Goal: Complete application form

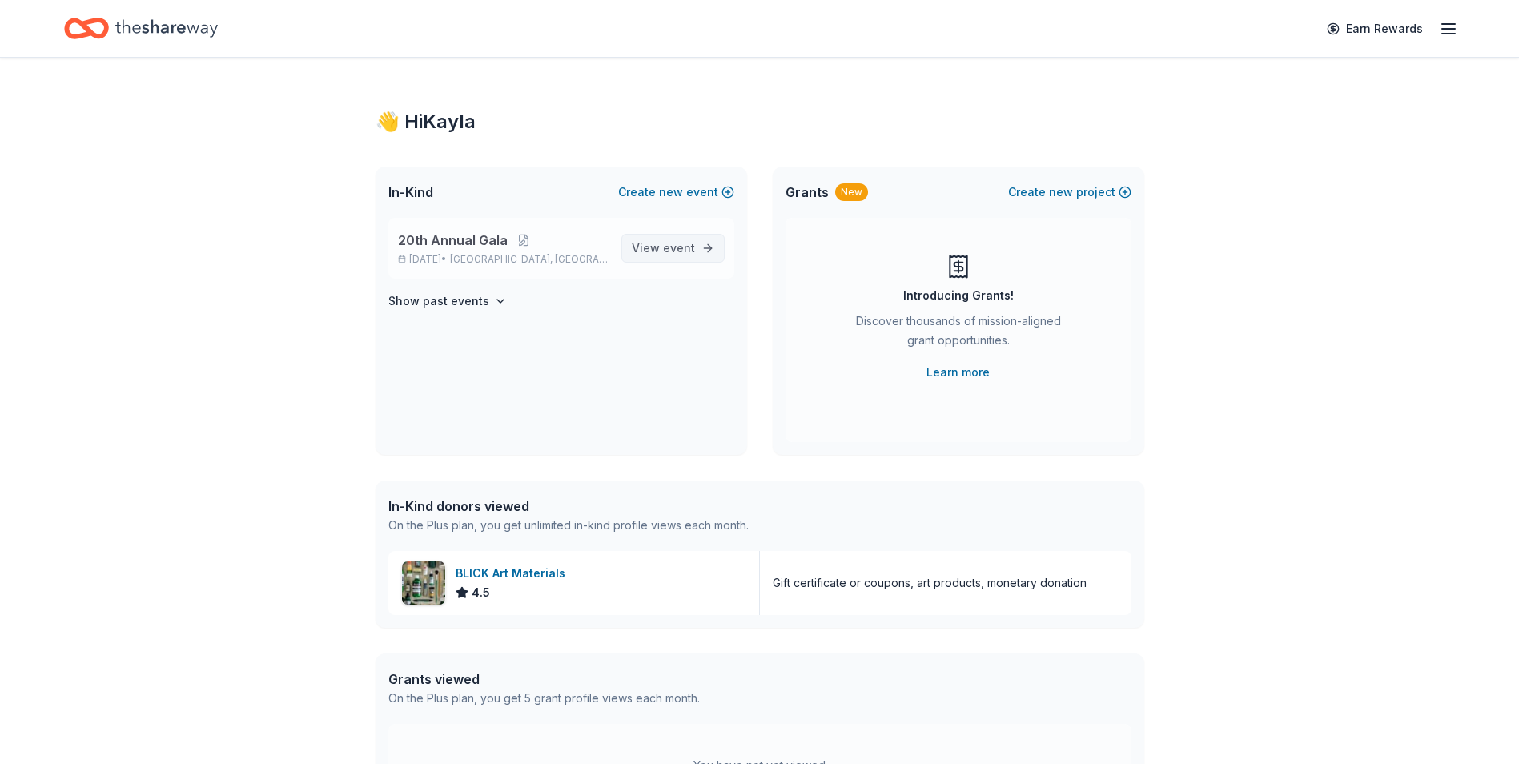
click at [688, 245] on span "event" at bounding box center [679, 248] width 32 height 14
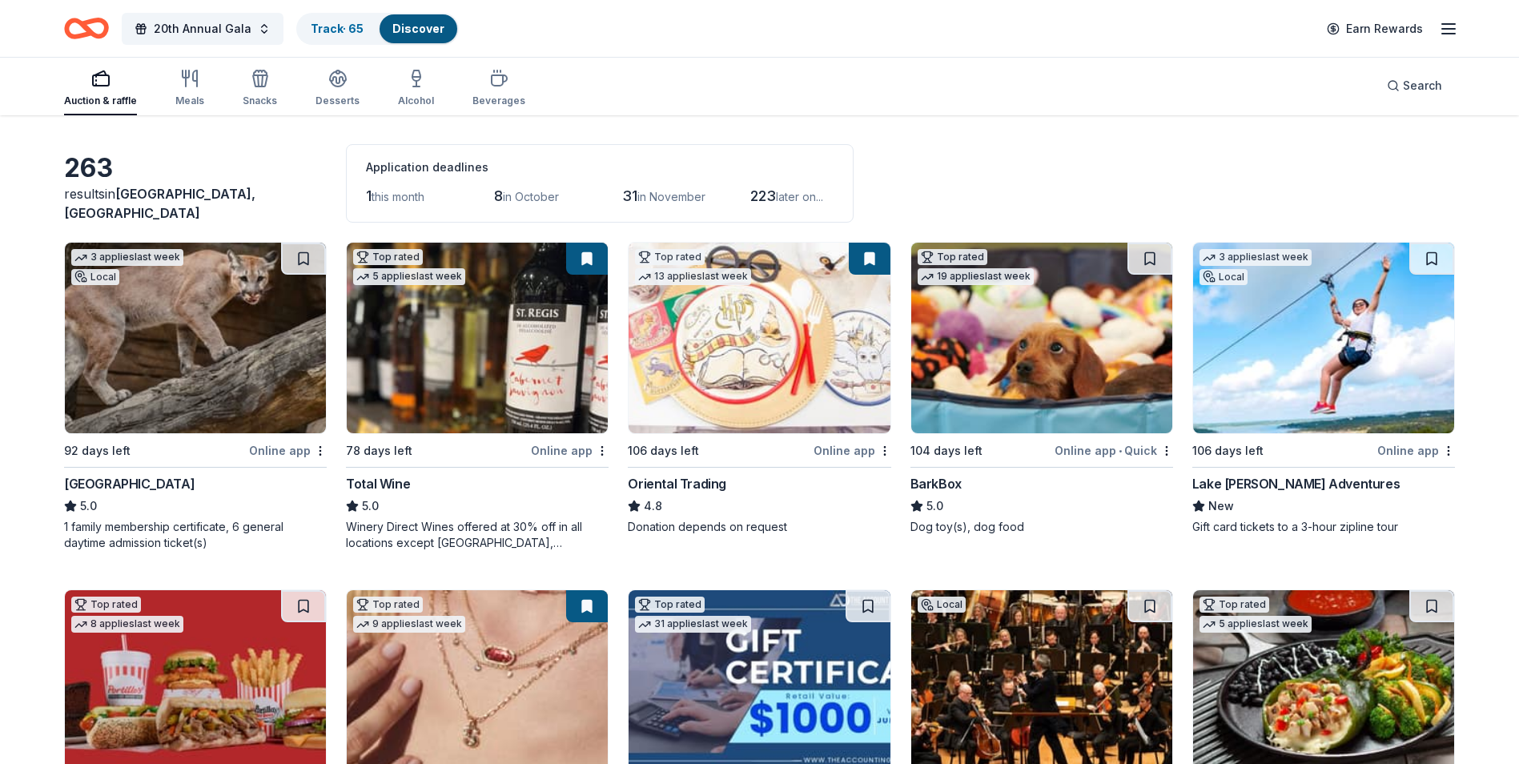
scroll to position [80, 0]
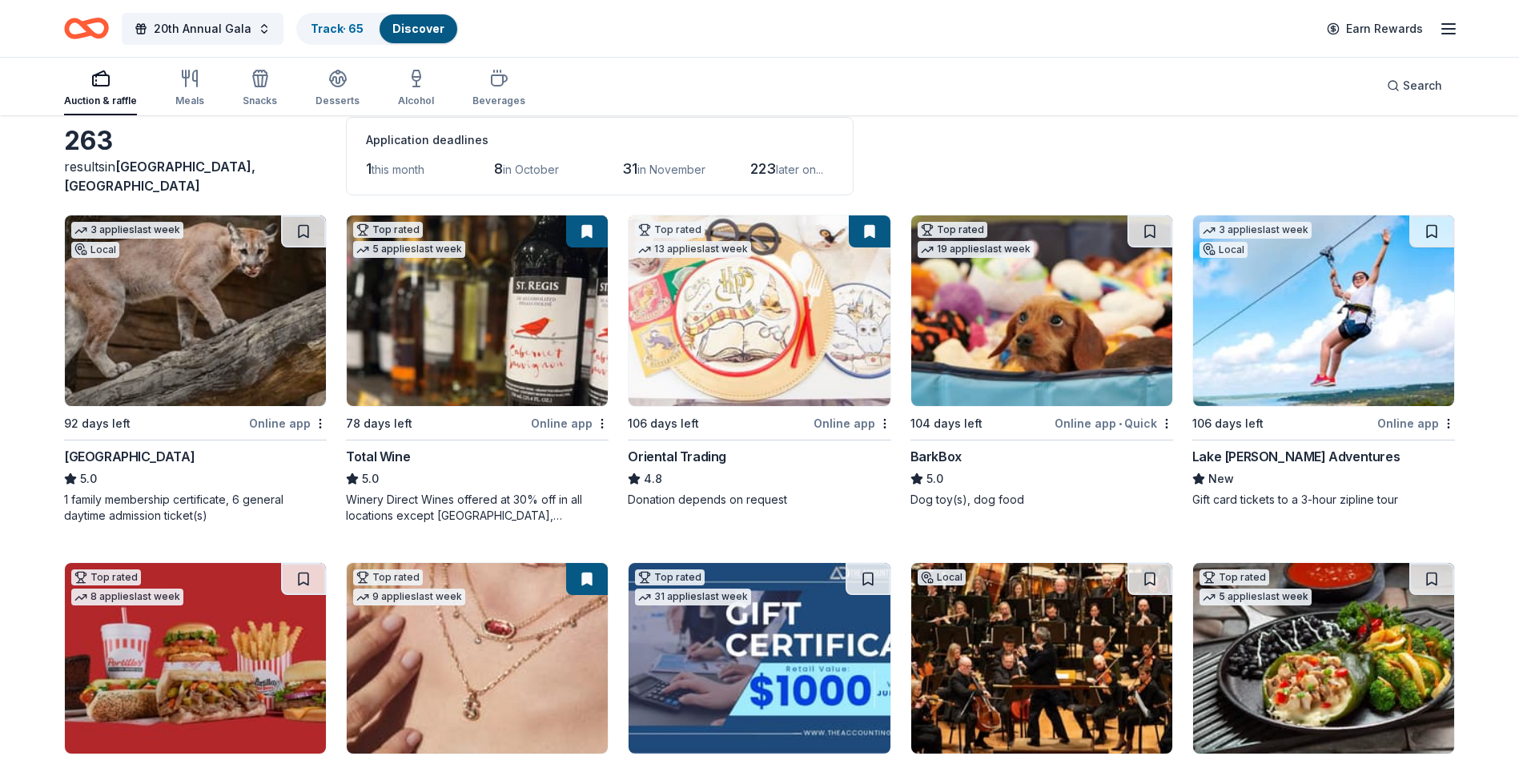
click at [462, 344] on img at bounding box center [477, 310] width 261 height 191
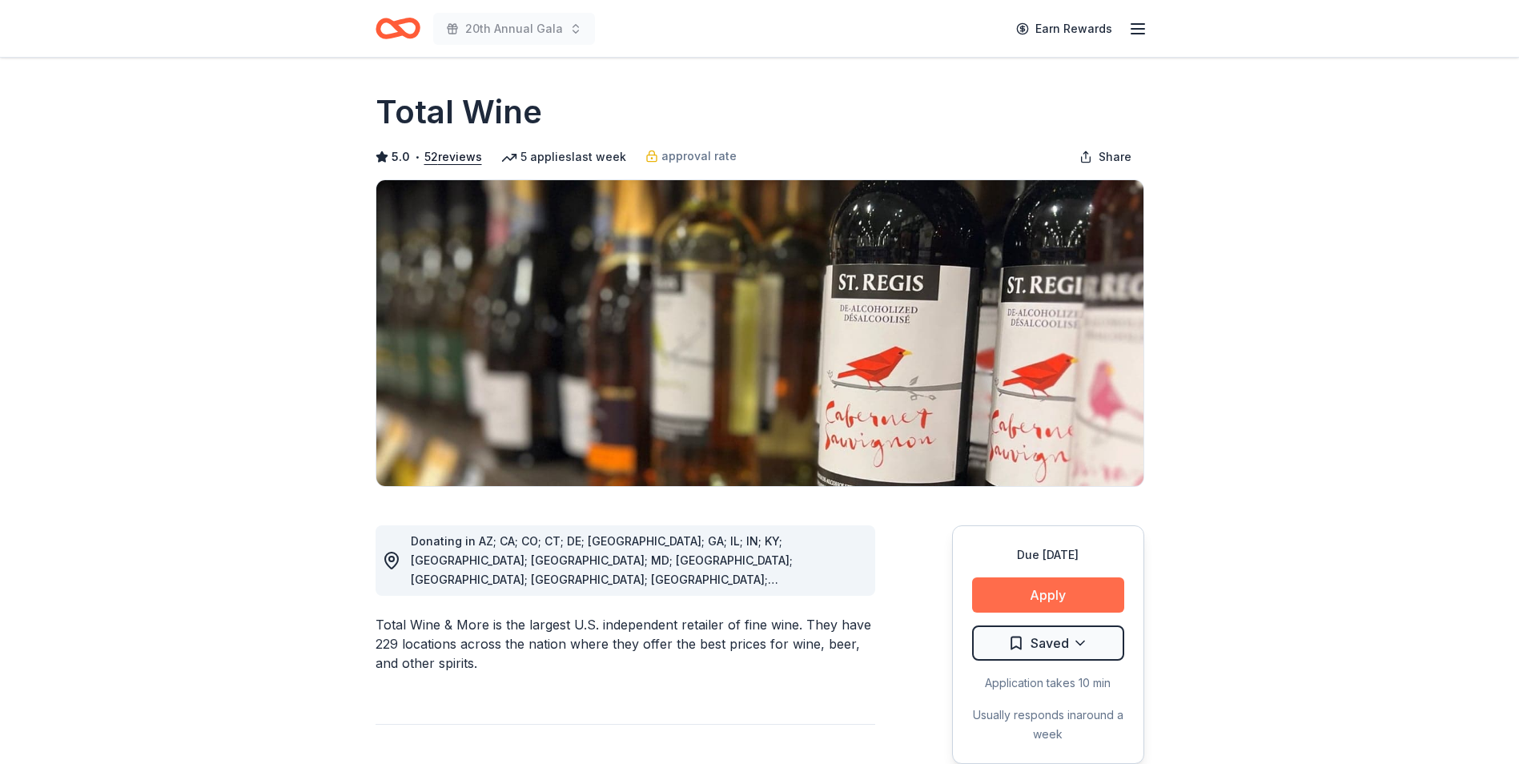
click at [1020, 600] on button "Apply" at bounding box center [1048, 594] width 152 height 35
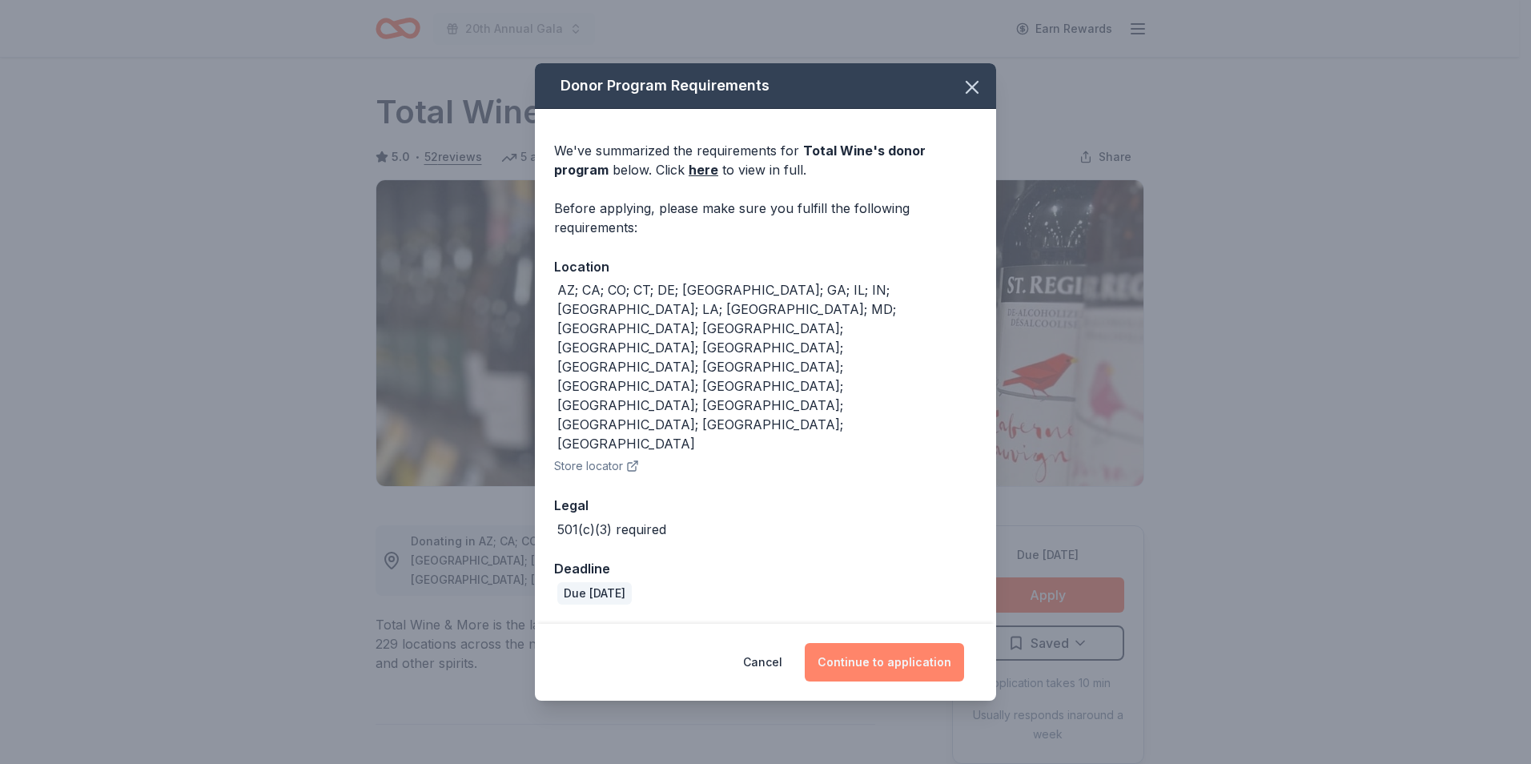
click at [869, 643] on button "Continue to application" at bounding box center [884, 662] width 159 height 38
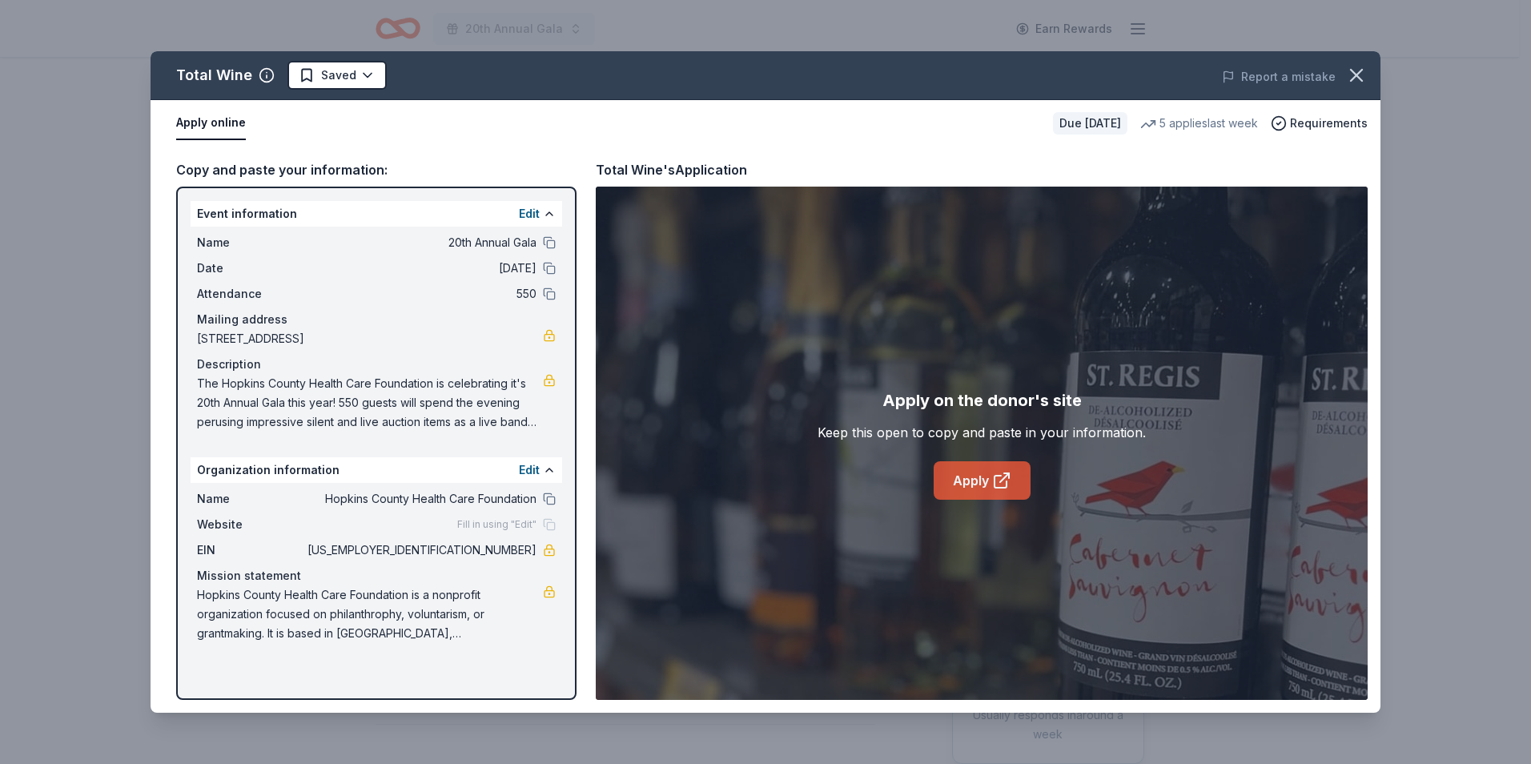
click at [977, 484] on link "Apply" at bounding box center [982, 480] width 97 height 38
